Goal: Task Accomplishment & Management: Complete application form

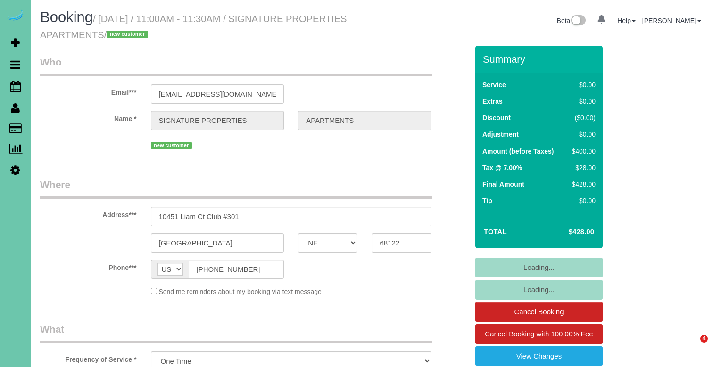
select select "NE"
select select "object:892"
select select "number:35"
select select "number:41"
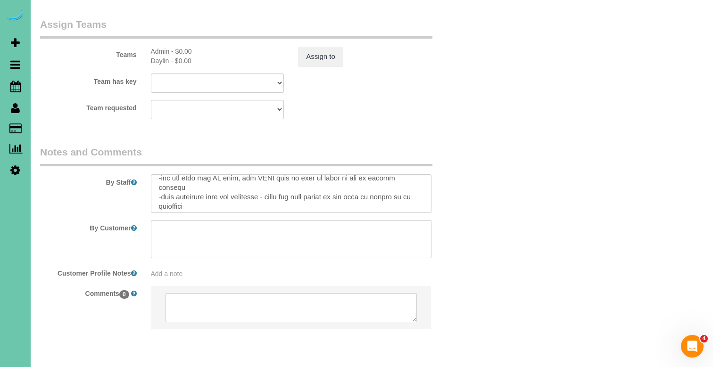
scroll to position [27, 0]
click at [237, 174] on textarea at bounding box center [291, 193] width 280 height 39
click at [208, 174] on textarea at bounding box center [291, 193] width 280 height 39
click at [314, 174] on textarea at bounding box center [291, 193] width 280 height 39
drag, startPoint x: 419, startPoint y: 170, endPoint x: 161, endPoint y: 168, distance: 257.8
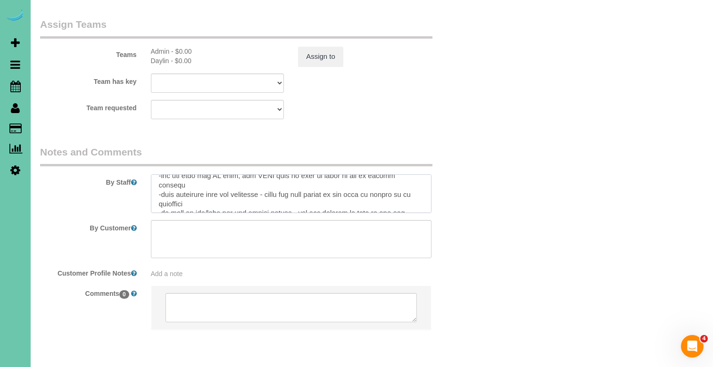
click at [161, 174] on textarea at bounding box center [291, 193] width 280 height 39
click at [192, 174] on textarea at bounding box center [291, 193] width 280 height 39
drag, startPoint x: 192, startPoint y: 170, endPoint x: 163, endPoint y: 170, distance: 29.2
click at [163, 174] on textarea at bounding box center [291, 193] width 280 height 39
type textarea "THIRD FLOOR - APARTMENT 301 **BRING YOUR LADDER AND BROOM** -you can turn the A…"
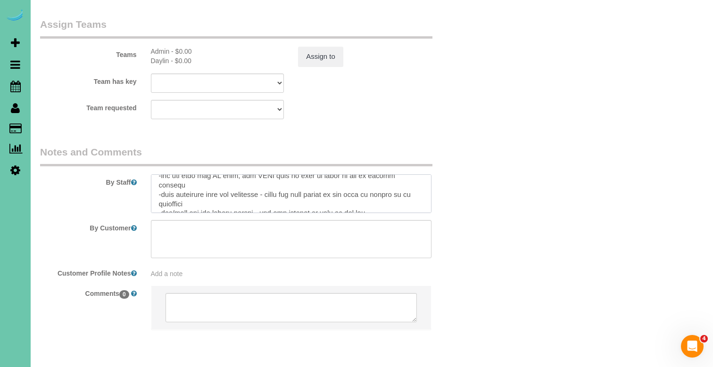
drag, startPoint x: 380, startPoint y: 172, endPoint x: 163, endPoint y: 171, distance: 217.3
click at [162, 174] on textarea at bounding box center [291, 193] width 280 height 39
